Goal: Task Accomplishment & Management: Manage account settings

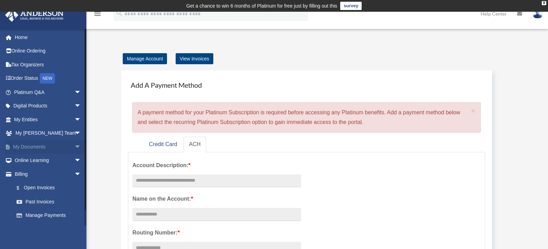
click at [74, 146] on span "arrow_drop_down" at bounding box center [81, 147] width 14 height 14
click at [25, 162] on link "Box" at bounding box center [51, 161] width 82 height 14
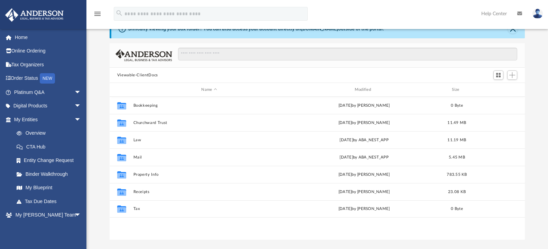
scroll to position [41, 0]
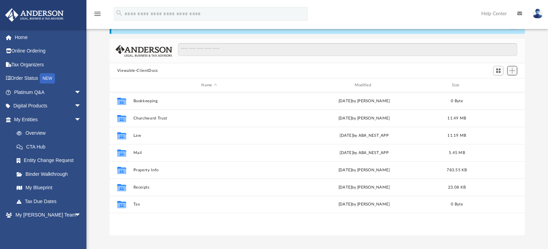
click at [509, 71] on span "Add" at bounding box center [512, 71] width 6 height 6
click at [503, 95] on li "New Folder" at bounding box center [502, 95] width 22 height 7
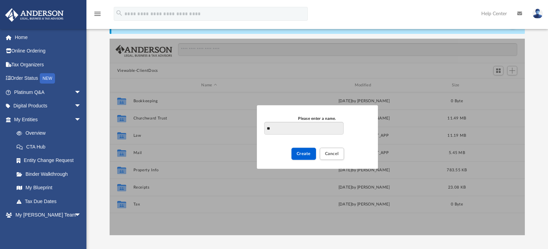
type input "*"
type input "**********"
click at [315, 155] on button "Create" at bounding box center [303, 154] width 25 height 12
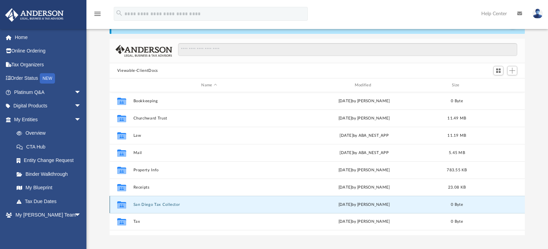
click at [171, 206] on button "San Diego Tax Collector" at bounding box center [209, 205] width 152 height 4
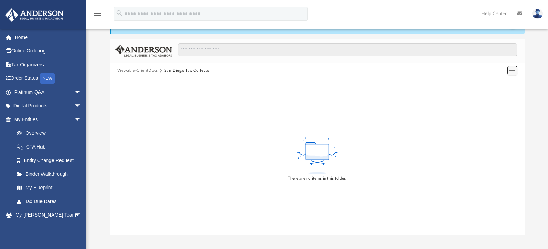
click at [513, 73] on span "Add" at bounding box center [512, 71] width 6 height 6
click at [497, 86] on li "Upload" at bounding box center [502, 84] width 22 height 7
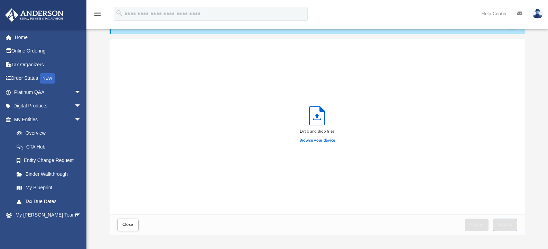
scroll to position [170, 410]
click at [315, 143] on label "Browse your device" at bounding box center [317, 141] width 36 height 6
click at [0, 0] on input "Browse your device" at bounding box center [0, 0] width 0 height 0
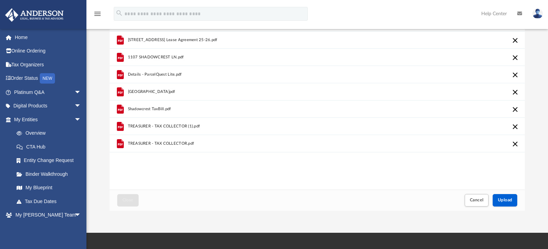
scroll to position [67, 0]
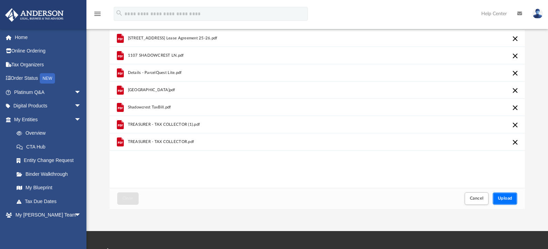
click at [508, 197] on span "Upload" at bounding box center [505, 198] width 15 height 4
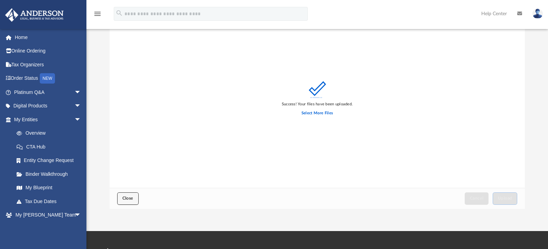
click at [136, 204] on button "Close" at bounding box center [127, 199] width 21 height 12
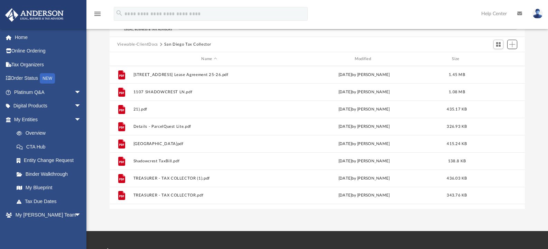
scroll to position [152, 410]
click at [20, 34] on link "Home" at bounding box center [48, 37] width 87 height 14
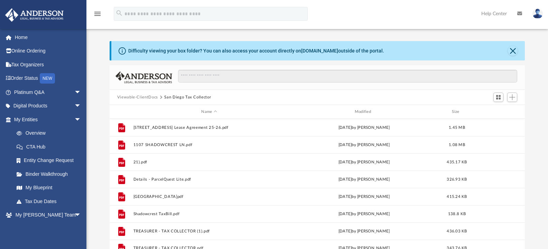
scroll to position [0, 0]
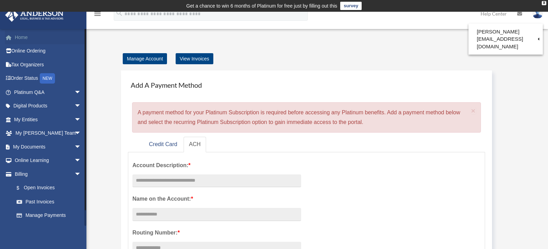
click at [26, 32] on link "Home" at bounding box center [48, 37] width 87 height 14
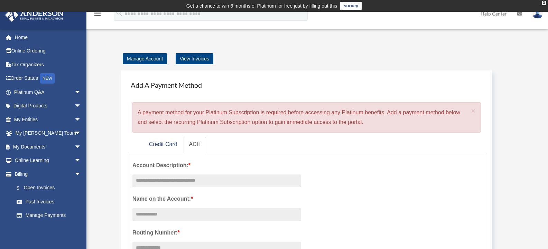
click at [535, 18] on img at bounding box center [537, 14] width 10 height 10
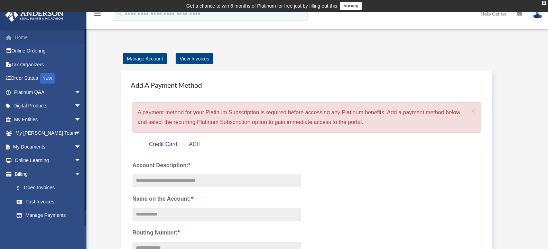
click at [24, 36] on link "Home" at bounding box center [48, 37] width 87 height 14
